Goal: Transaction & Acquisition: Purchase product/service

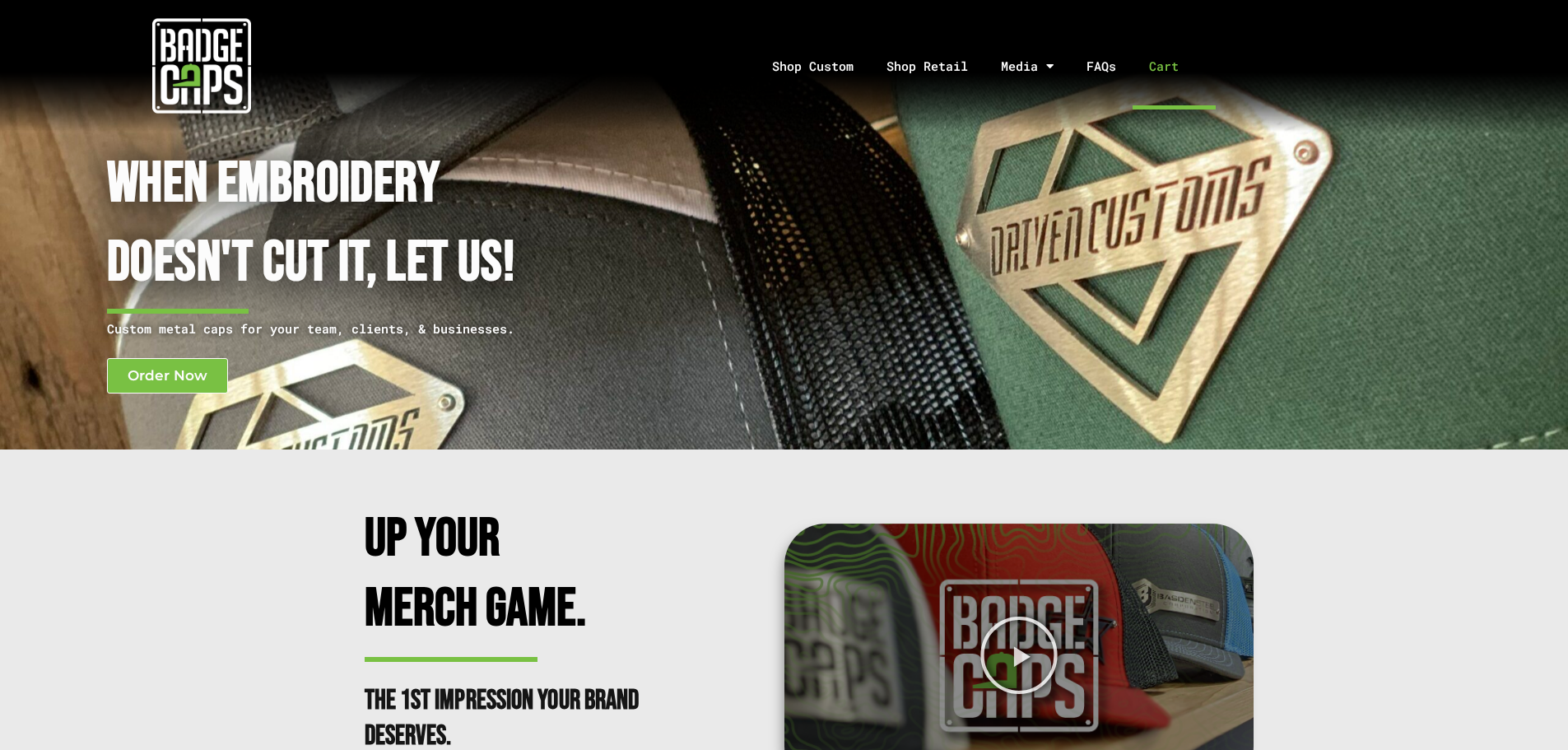
click at [1160, 64] on link "Cart" at bounding box center [1174, 65] width 83 height 86
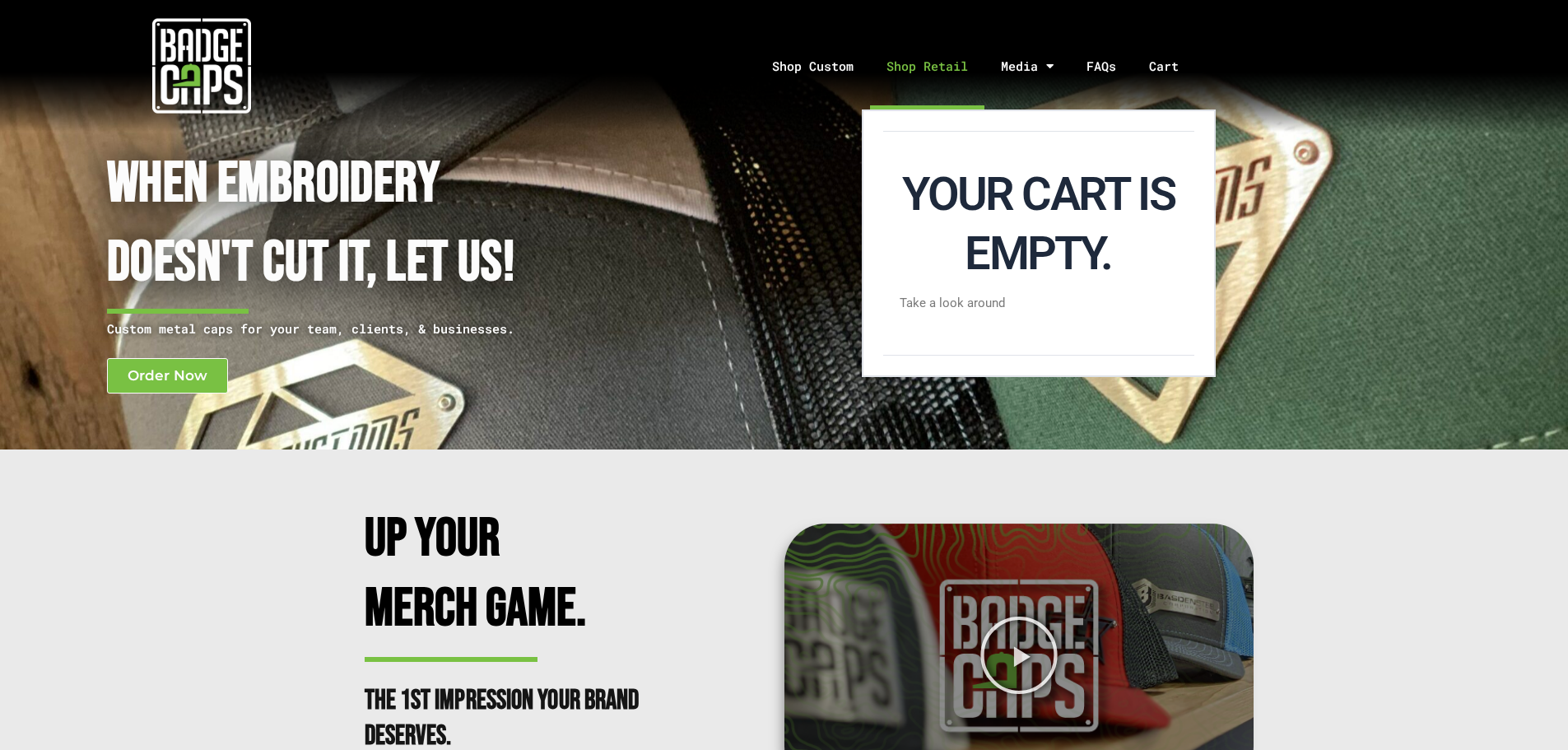
click at [939, 62] on link "Shop Retail" at bounding box center [927, 65] width 115 height 86
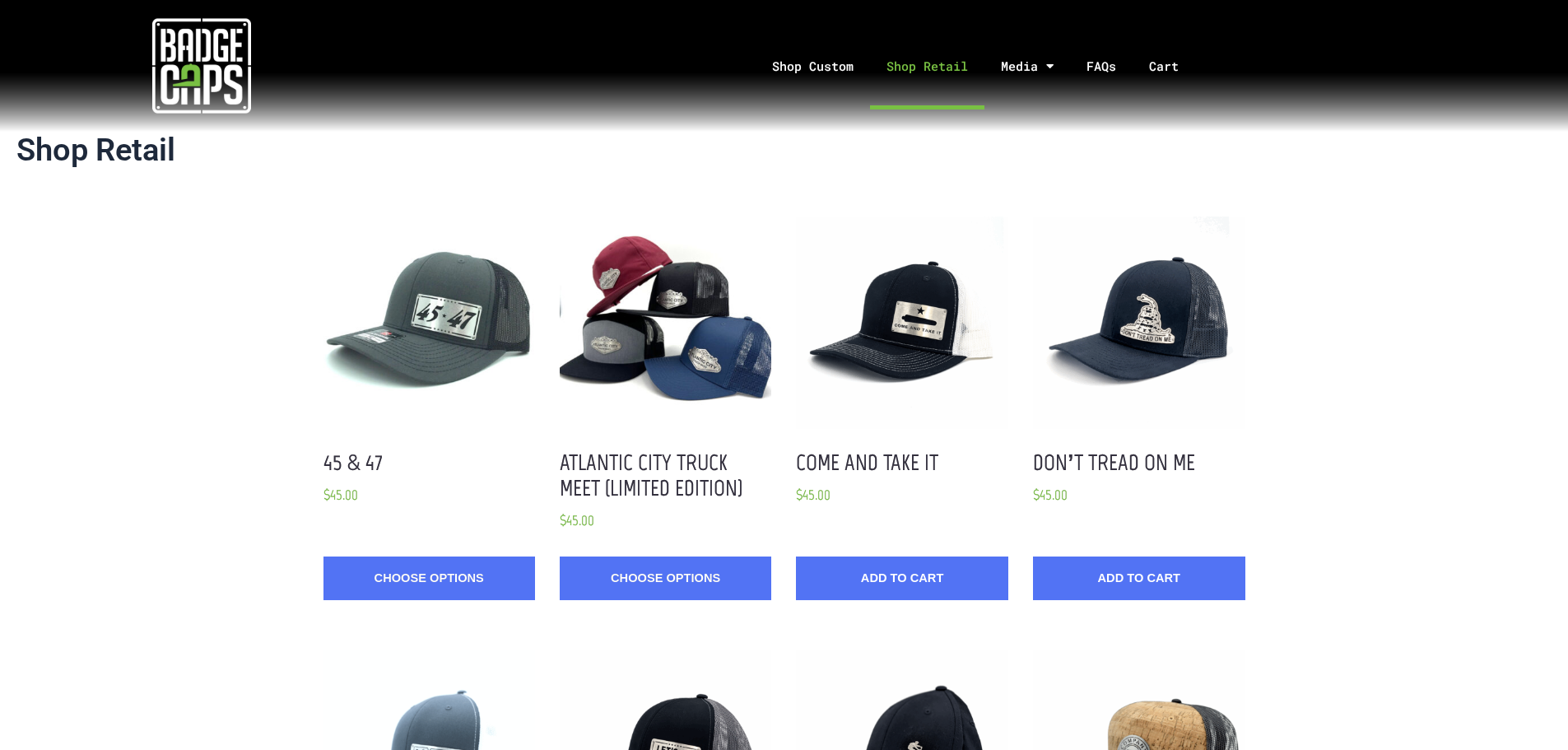
click at [189, 69] on img at bounding box center [202, 65] width 99 height 99
